Goal: Find specific page/section: Find specific page/section

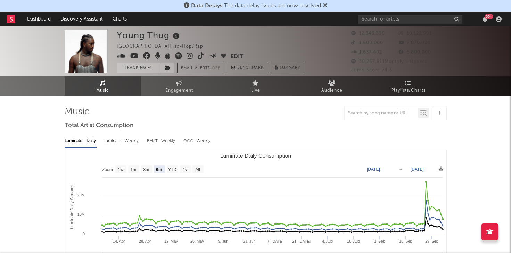
select select "6m"
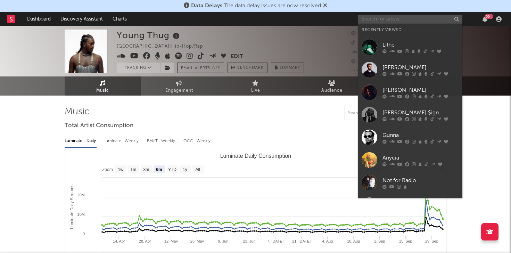
click at [394, 19] on input "text" at bounding box center [410, 19] width 104 height 9
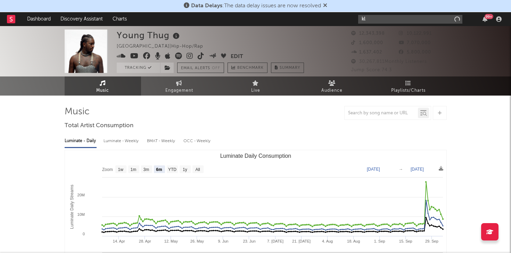
type input "k"
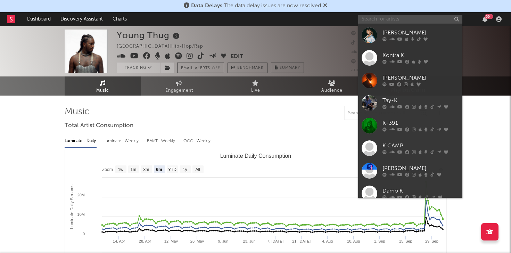
type input "l"
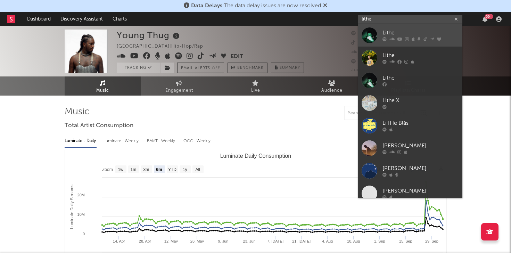
type input "lithe"
click at [420, 32] on div "Lithe" at bounding box center [420, 33] width 76 height 8
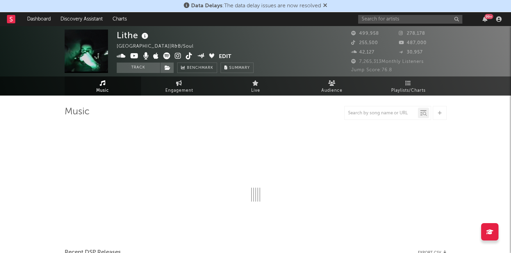
select select "6m"
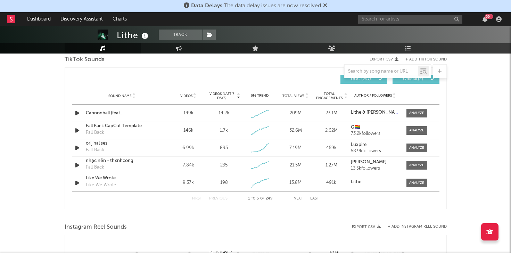
scroll to position [485, 0]
